Goal: Task Accomplishment & Management: Manage account settings

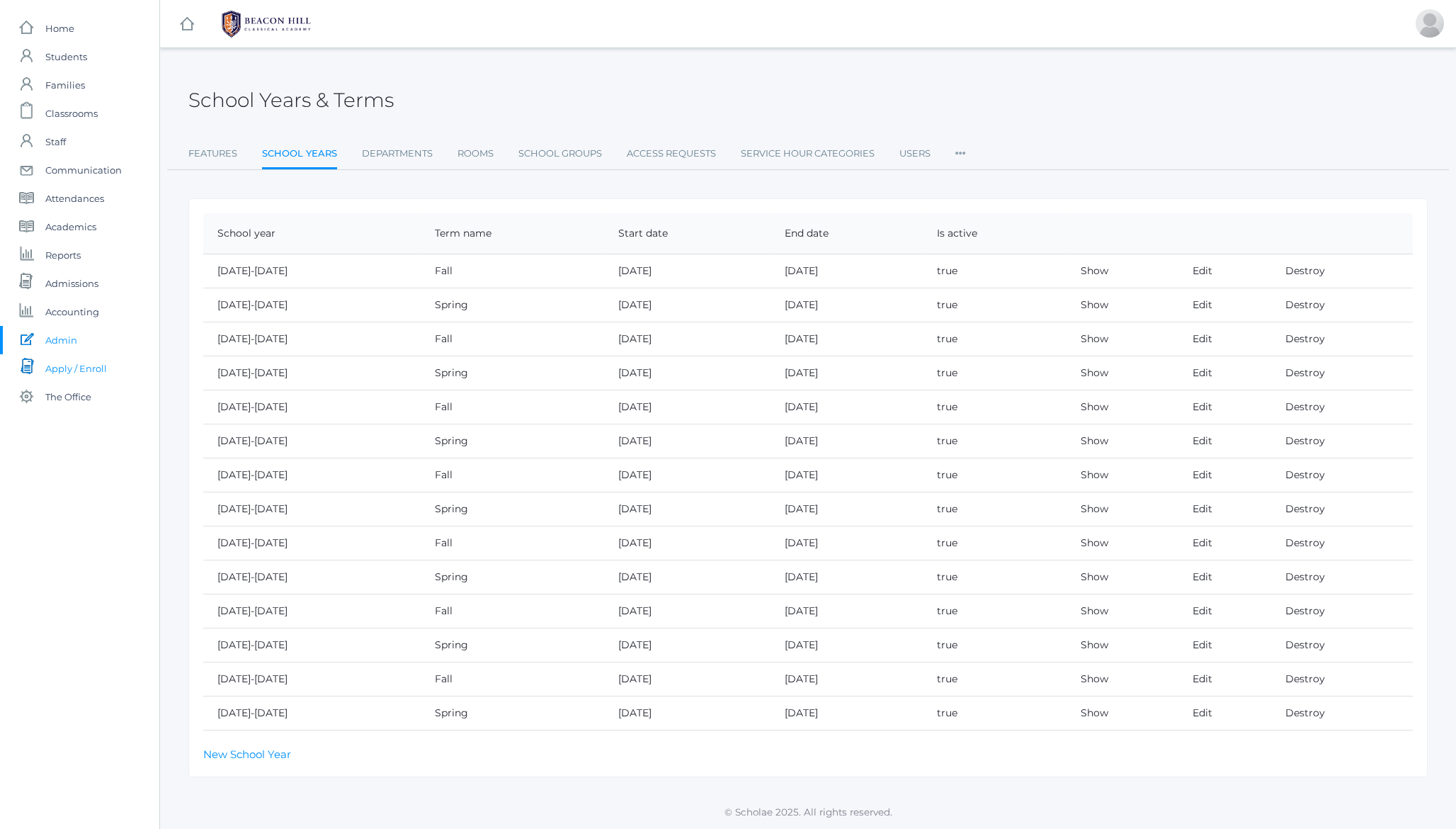
click at [71, 373] on span "Apply / Enroll" at bounding box center [76, 368] width 62 height 28
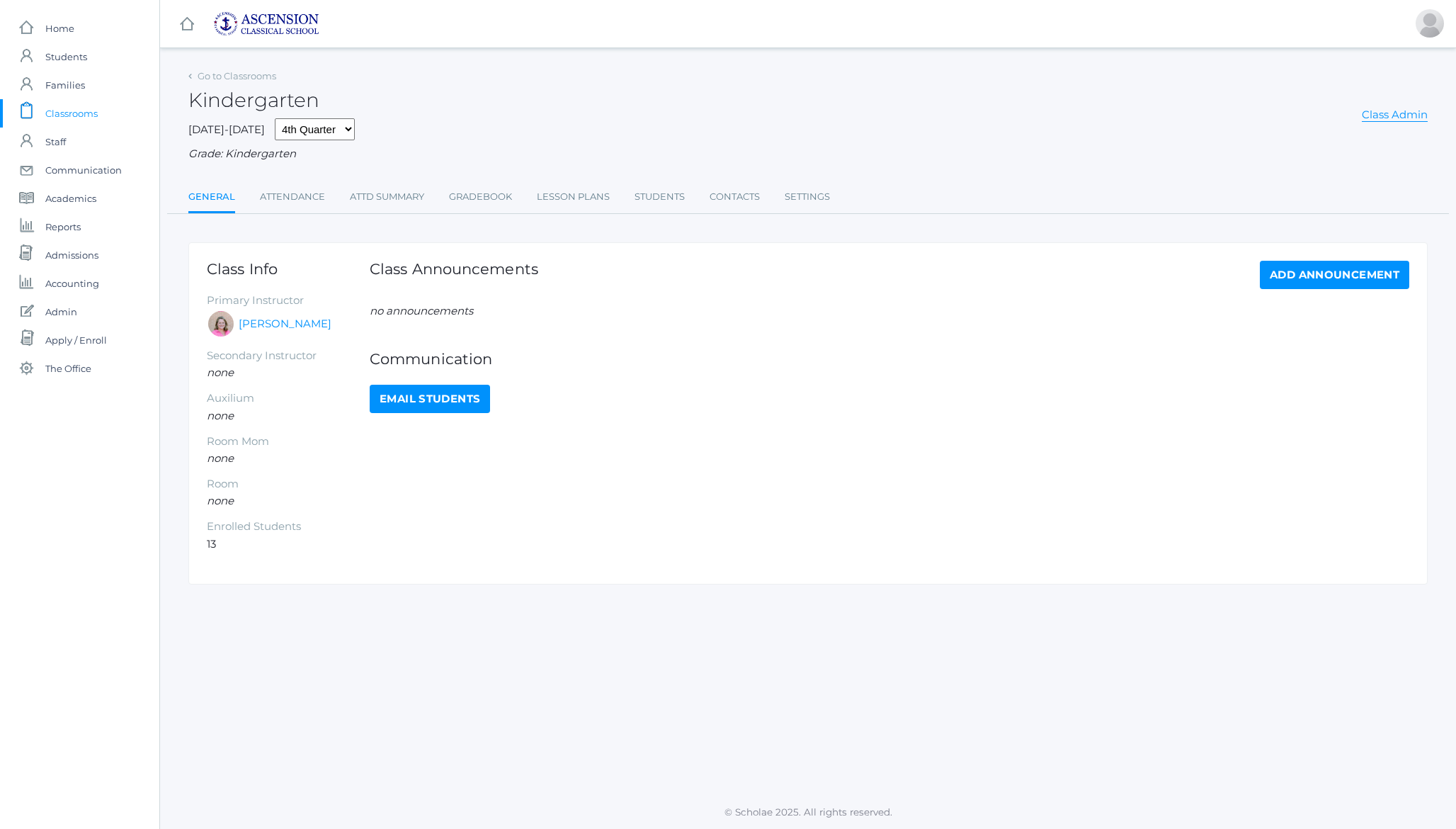
click at [215, 98] on h2 "Kindergarten" at bounding box center [254, 100] width 131 height 22
click at [79, 337] on span "Apply / Enroll" at bounding box center [76, 340] width 62 height 28
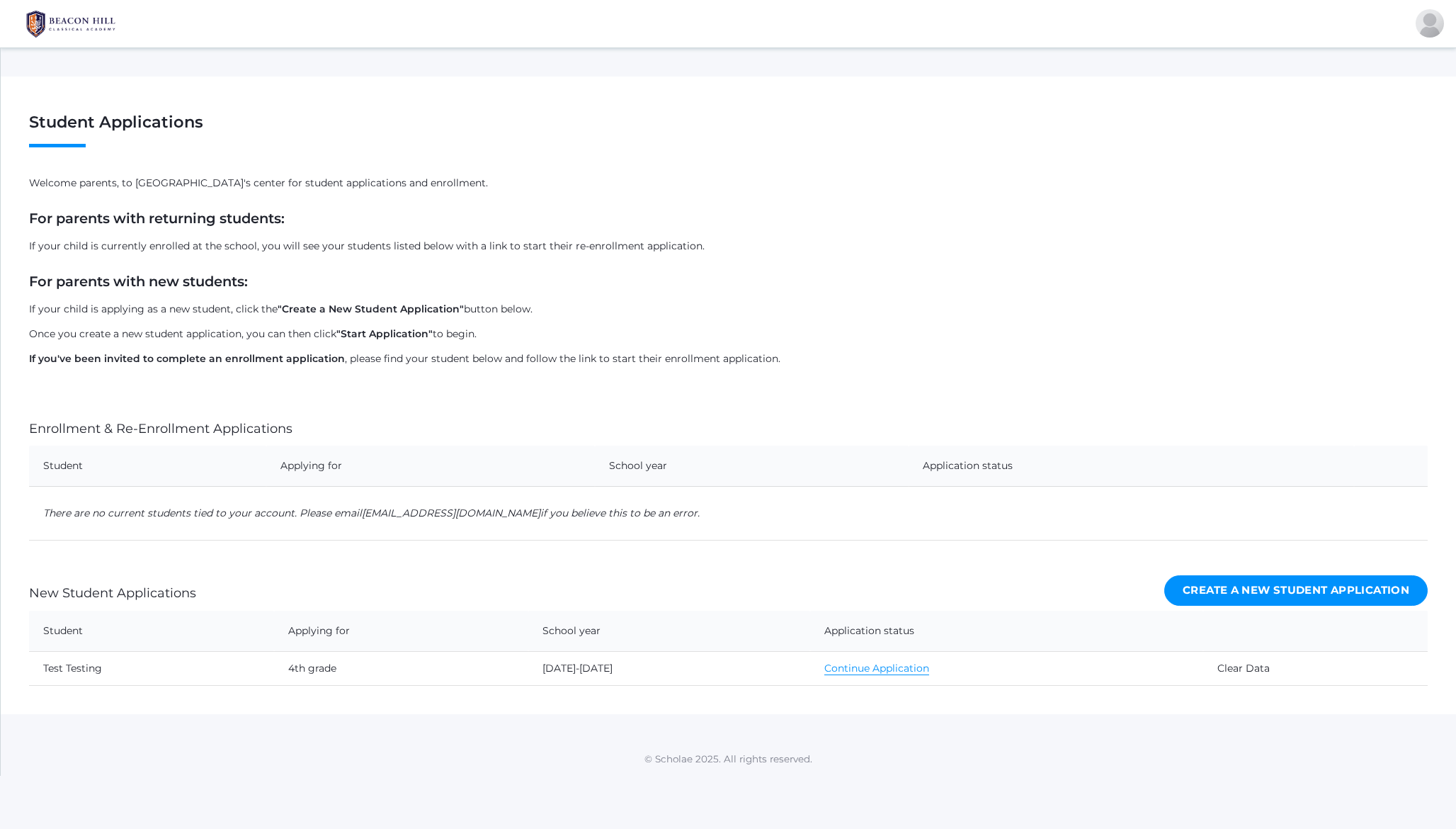
click at [1215, 591] on link "Create a New Student Application" at bounding box center [1296, 591] width 264 height 30
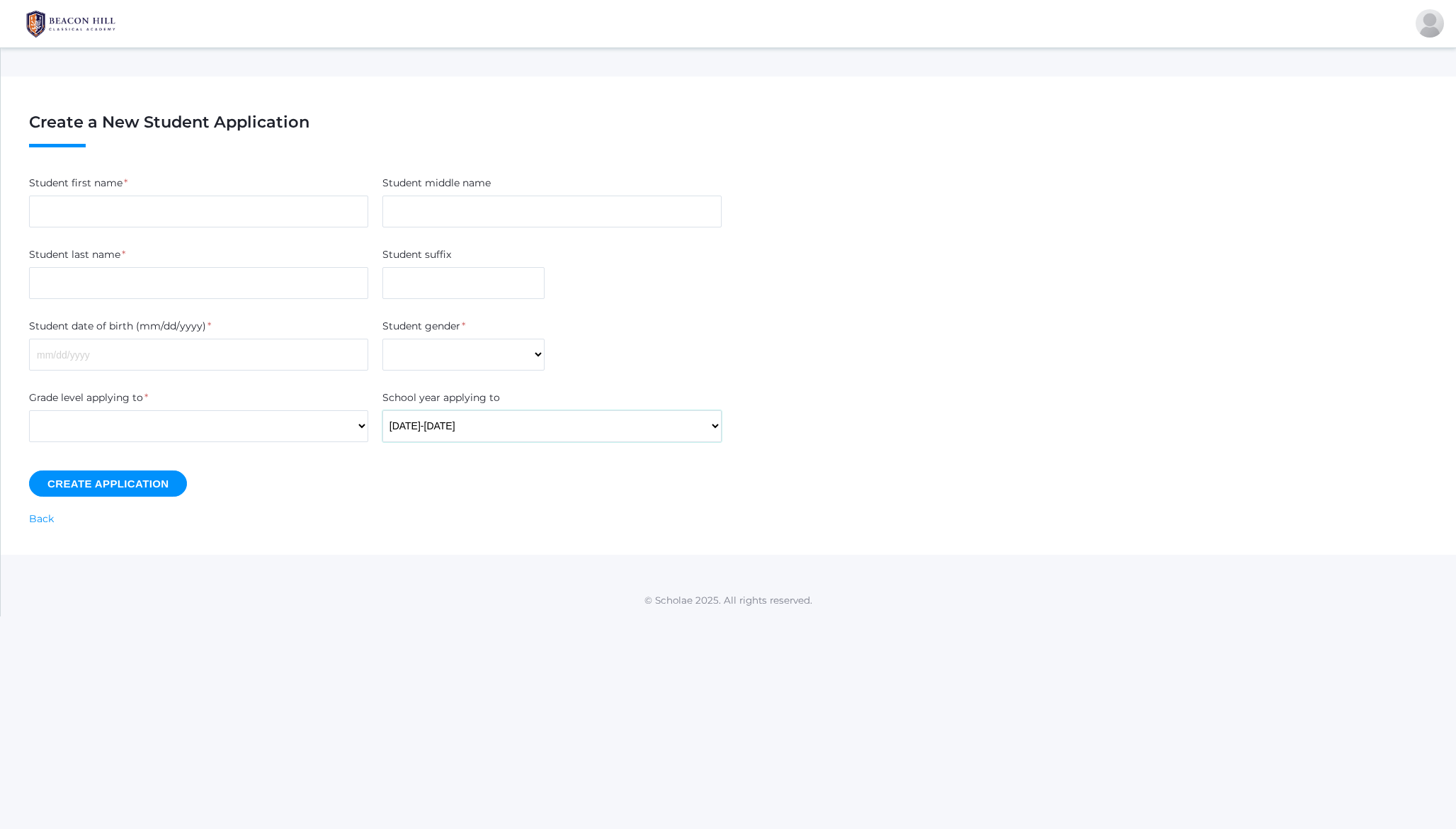
click at [485, 426] on select "2024-2025 2025-2026 (this year)" at bounding box center [551, 426] width 339 height 32
click at [193, 123] on h1 "Create a New Student Application" at bounding box center [728, 130] width 1398 height 34
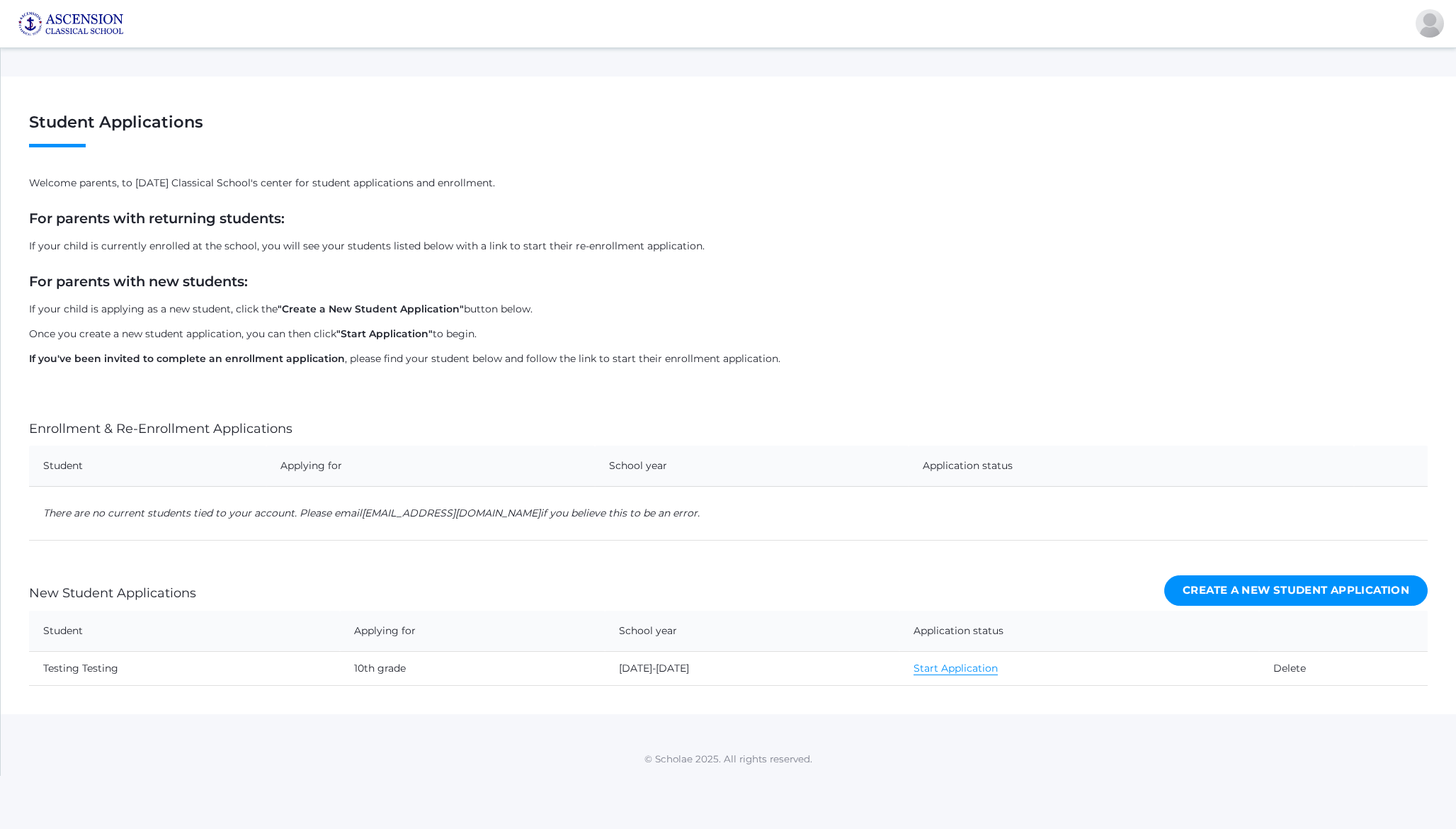
click at [1207, 592] on link "Create a New Student Application" at bounding box center [1296, 591] width 264 height 30
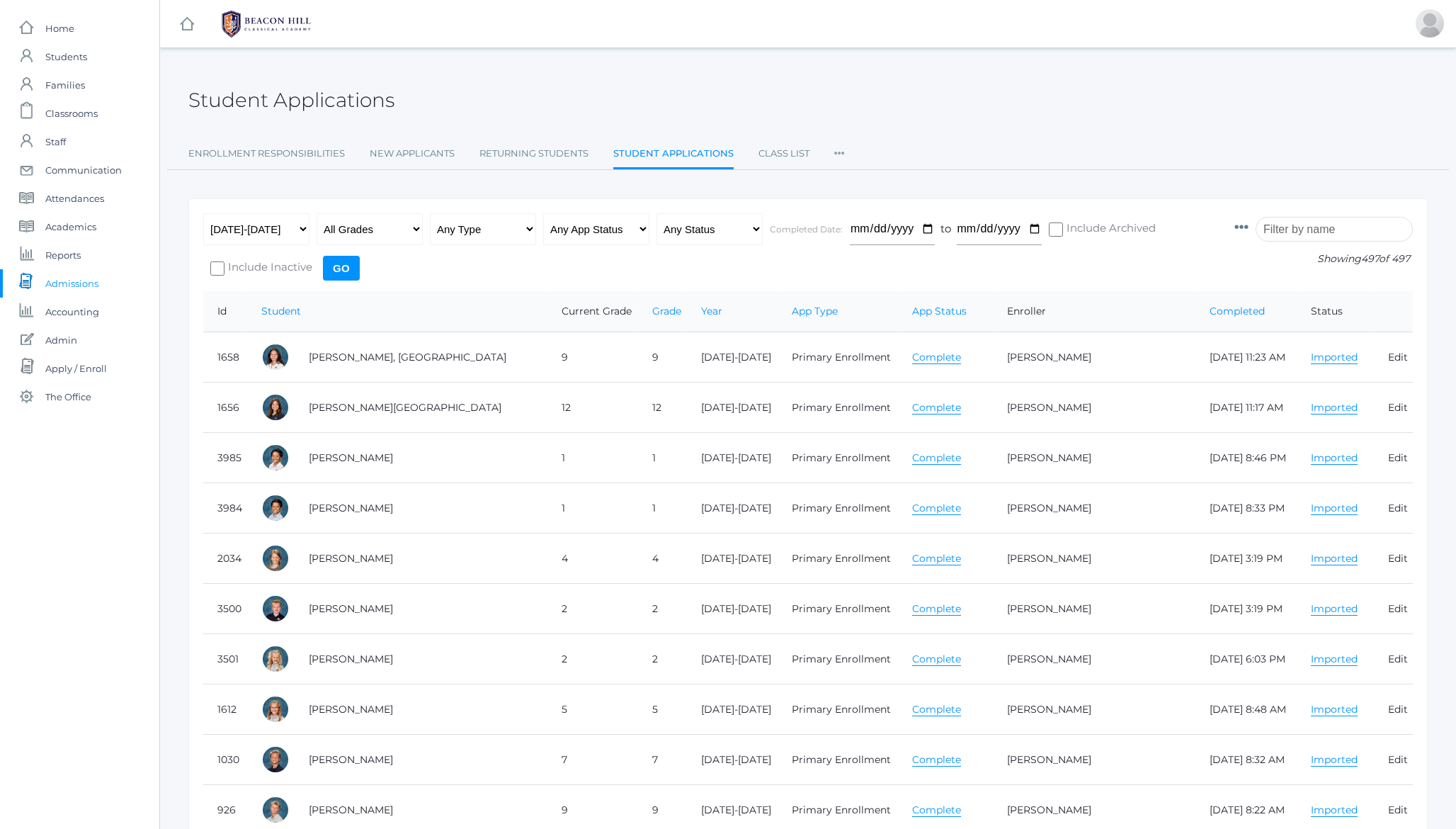
click at [841, 152] on icon at bounding box center [839, 149] width 10 height 19
click at [876, 181] on link "Form Templates*" at bounding box center [926, 182] width 155 height 28
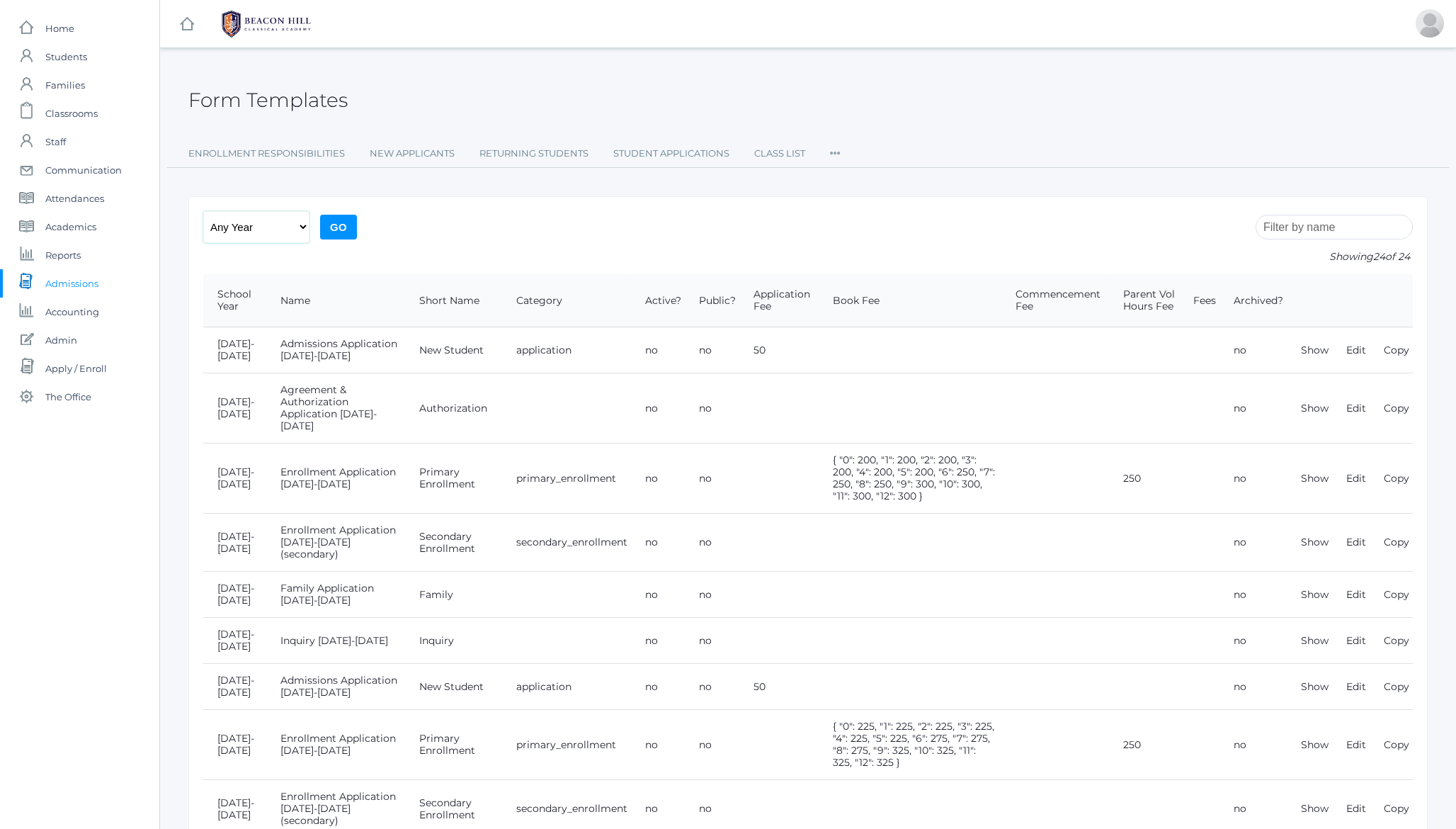
click at [237, 229] on select "Any Year [DATE]-[DATE] [DATE]-[DATE] [DATE]-[DATE] [DATE]-[DATE] [DATE]-[DATE] …" at bounding box center [256, 227] width 106 height 32
select select "[DATE]-[DATE]"
click at [203, 211] on select "Any Year [DATE]-[DATE] [DATE]-[DATE] [DATE]-[DATE] [DATE]-[DATE] [DATE]-[DATE] …" at bounding box center [256, 227] width 106 height 32
click at [341, 229] on input "Go" at bounding box center [339, 226] width 37 height 25
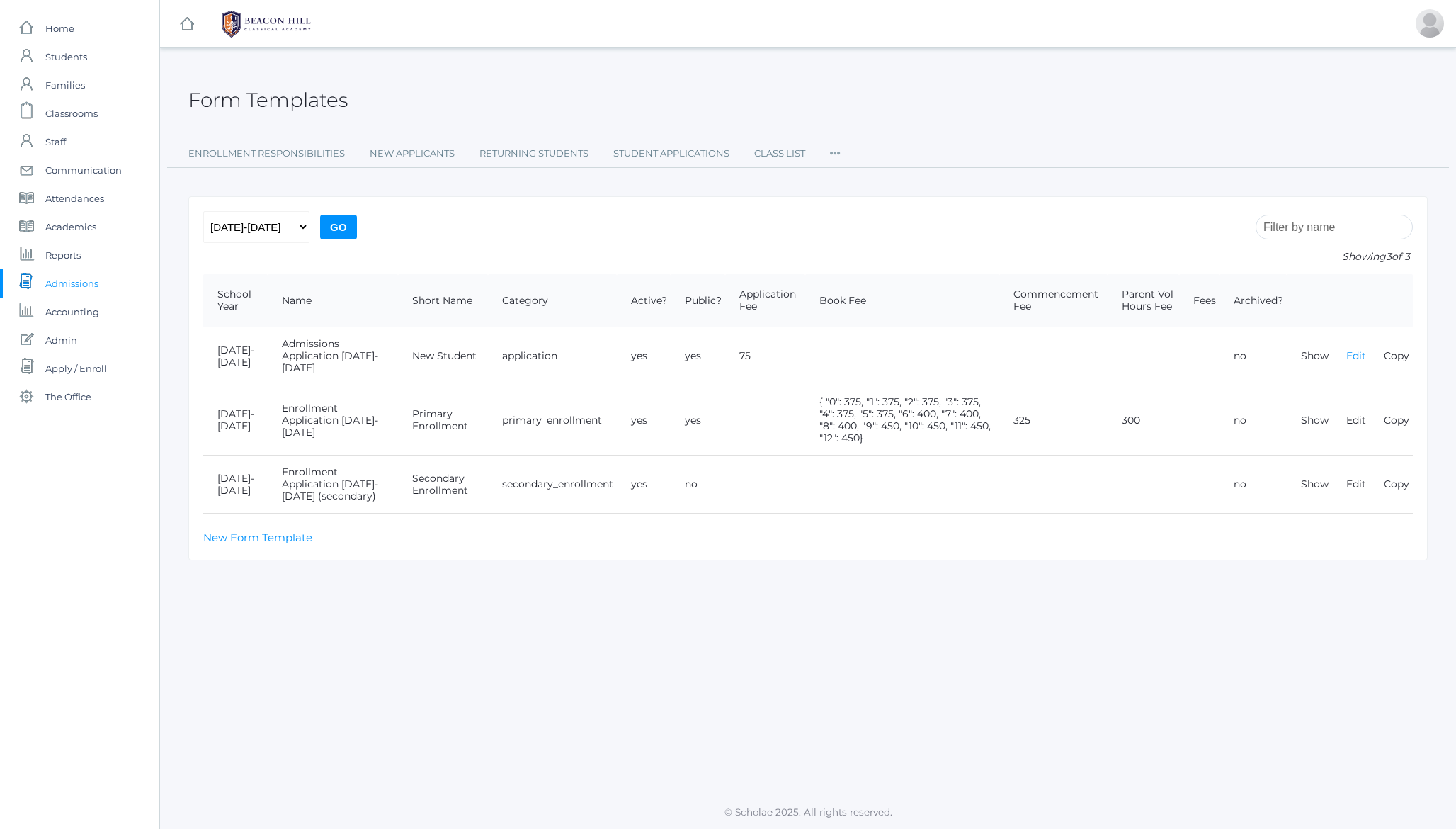
click at [1357, 357] on link "Edit" at bounding box center [1355, 356] width 20 height 13
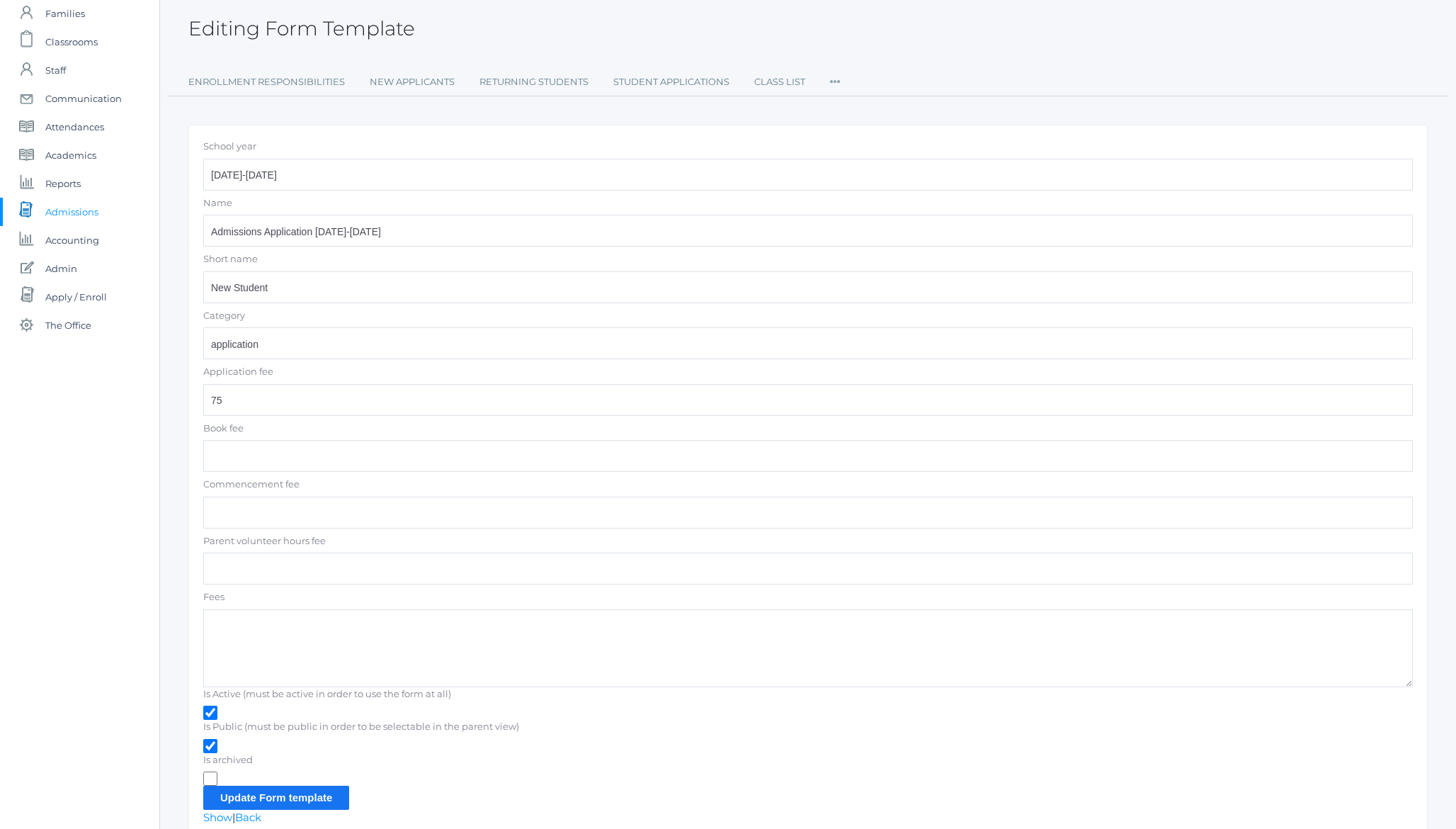
scroll to position [134, 0]
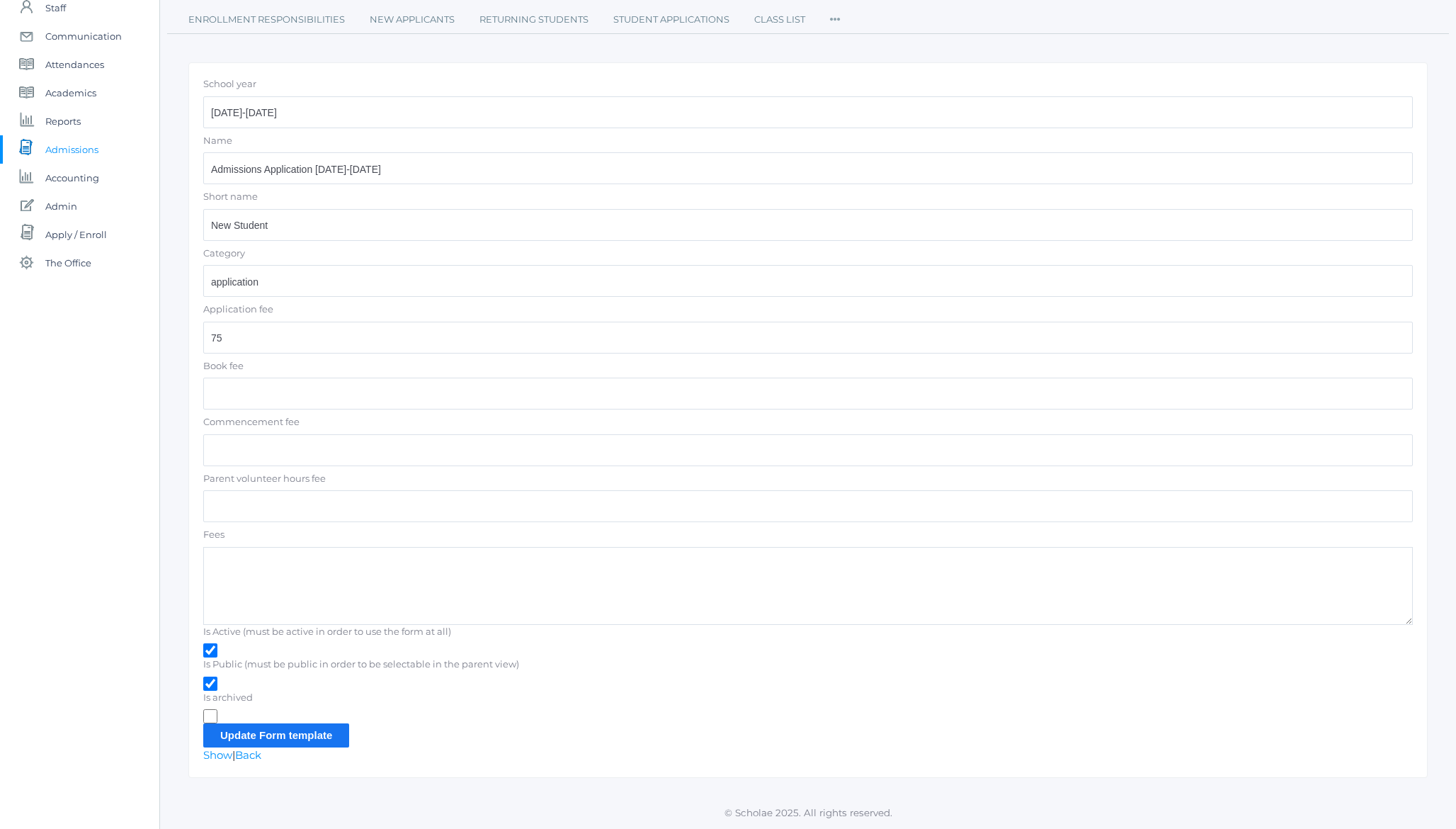
click at [210, 688] on input "Is Public (must be public in order to be selectable in the parent view)" at bounding box center [210, 684] width 14 height 14
checkbox input "false"
click at [211, 652] on input "Is Active (must be active in order to use the form at all)" at bounding box center [210, 651] width 14 height 14
checkbox input "false"
click at [315, 734] on input "Update Form template" at bounding box center [276, 735] width 146 height 23
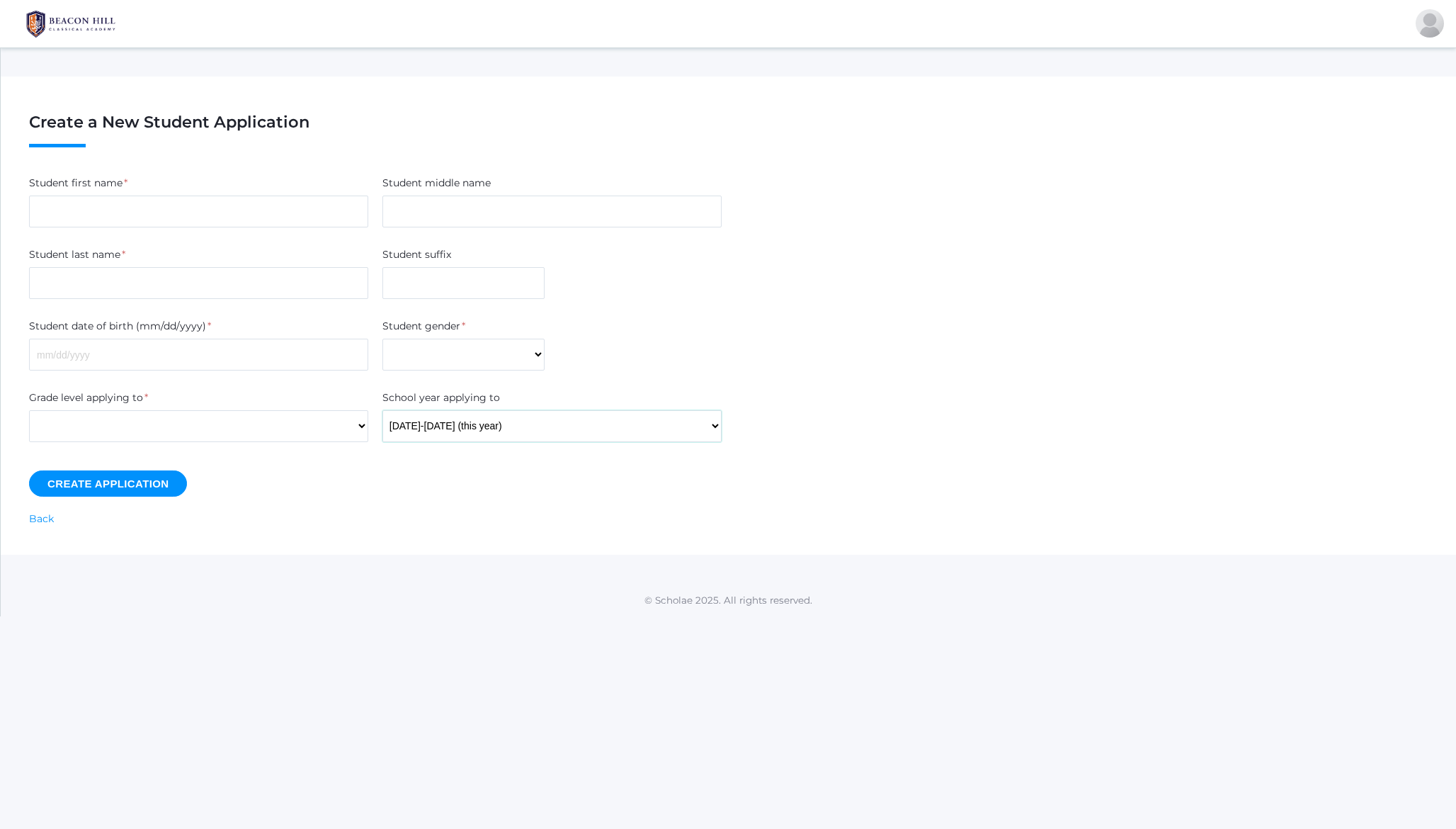
click at [437, 431] on select "2025-2026 (this year)" at bounding box center [551, 426] width 339 height 32
